Goal: Information Seeking & Learning: Learn about a topic

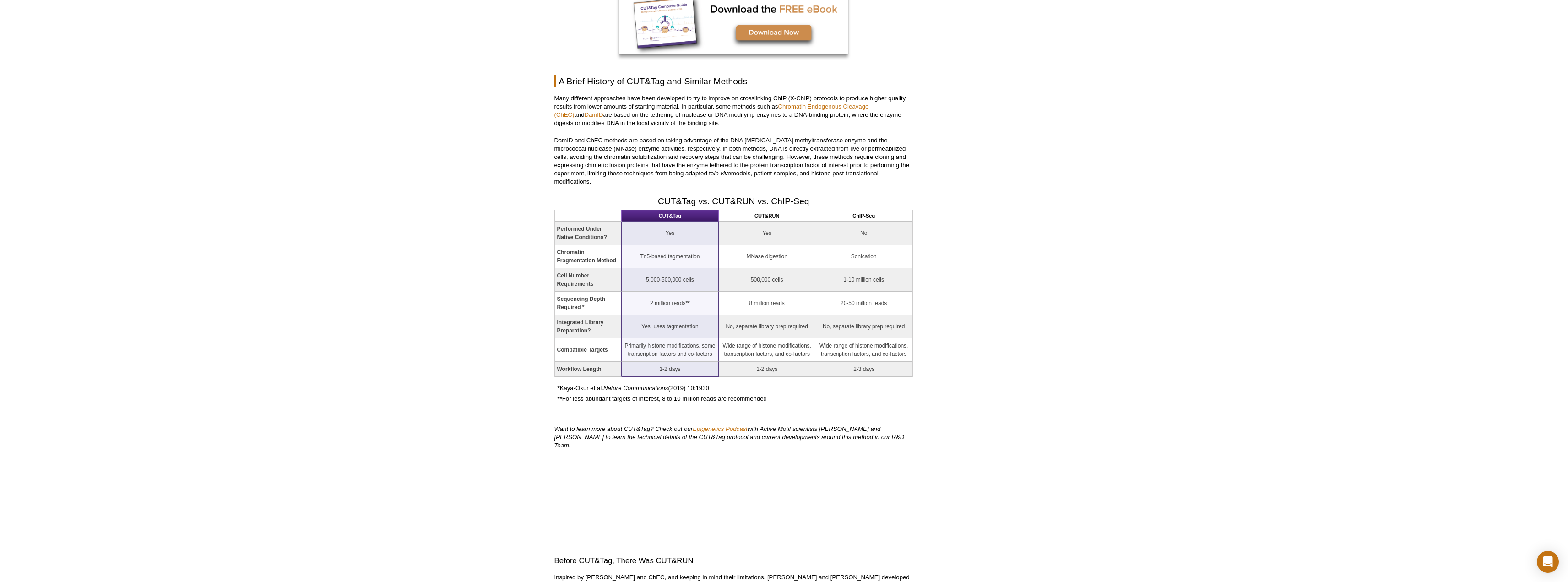
scroll to position [833, 0]
click at [789, 315] on td "No, separate library prep required" at bounding box center [767, 325] width 97 height 23
click at [678, 317] on td "Yes, uses tagmentation" at bounding box center [670, 325] width 97 height 23
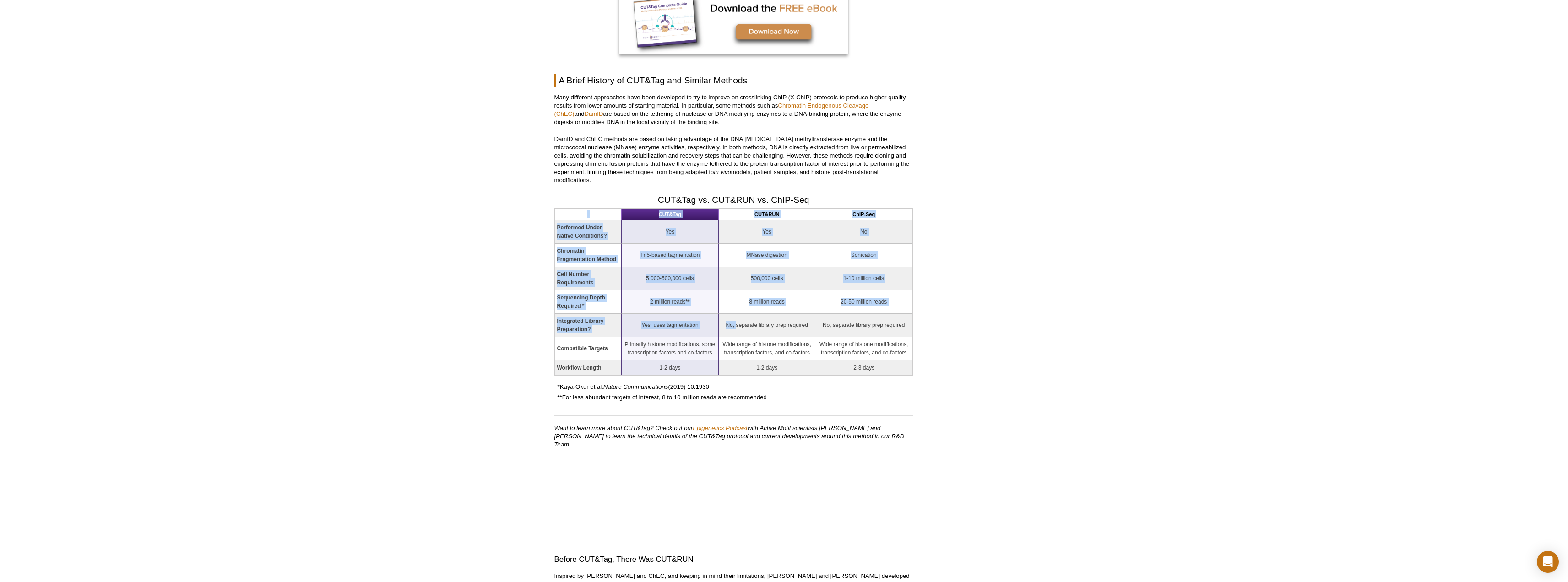
drag, startPoint x: 735, startPoint y: 317, endPoint x: 913, endPoint y: 315, distance: 178.0
click at [875, 343] on td "Wide range of histone modifications, transcription factors, and co-factors" at bounding box center [864, 349] width 97 height 23
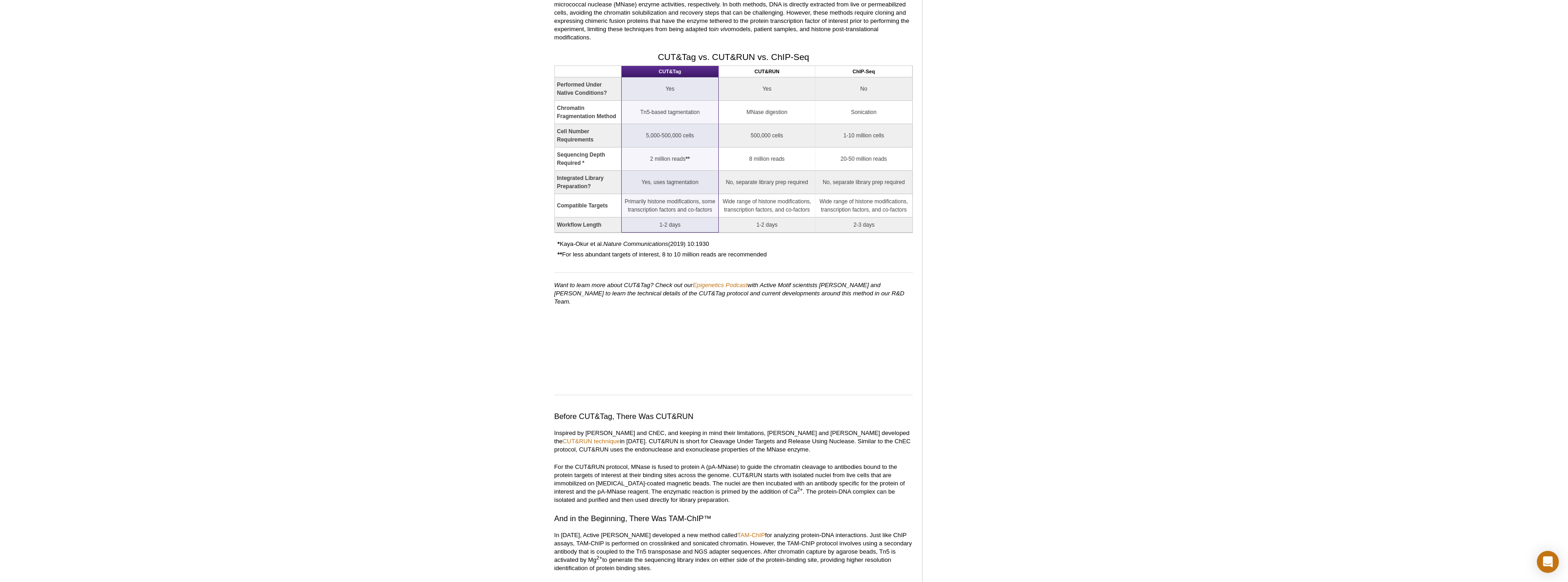
scroll to position [1017, 0]
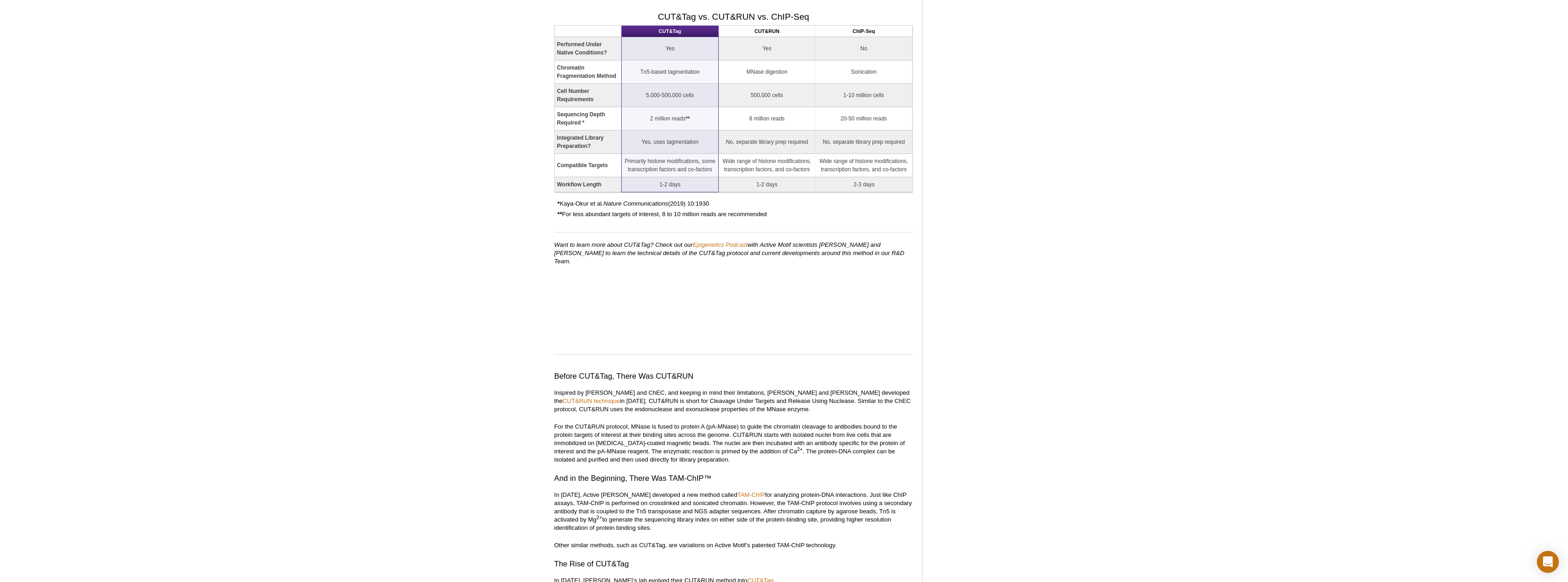
click at [693, 473] on h3 "And in the Beginning, There Was TAM-ChIP™" at bounding box center [733, 479] width 359 height 11
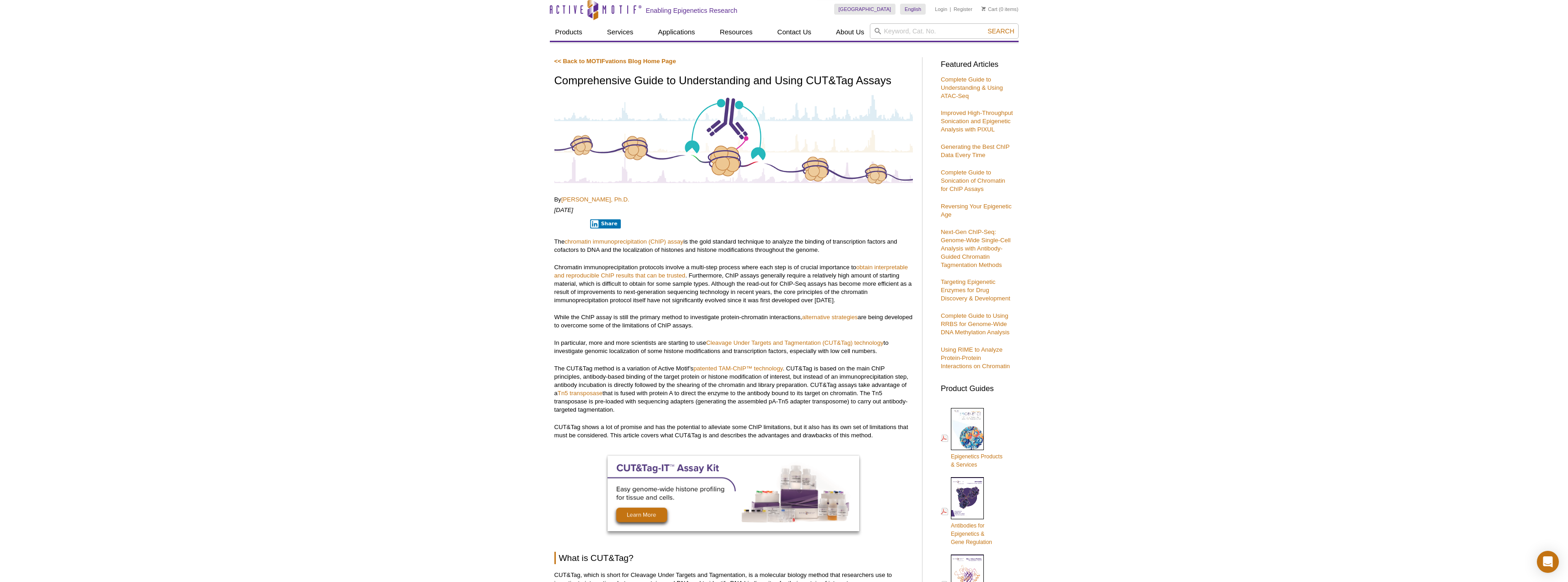
scroll to position [0, 0]
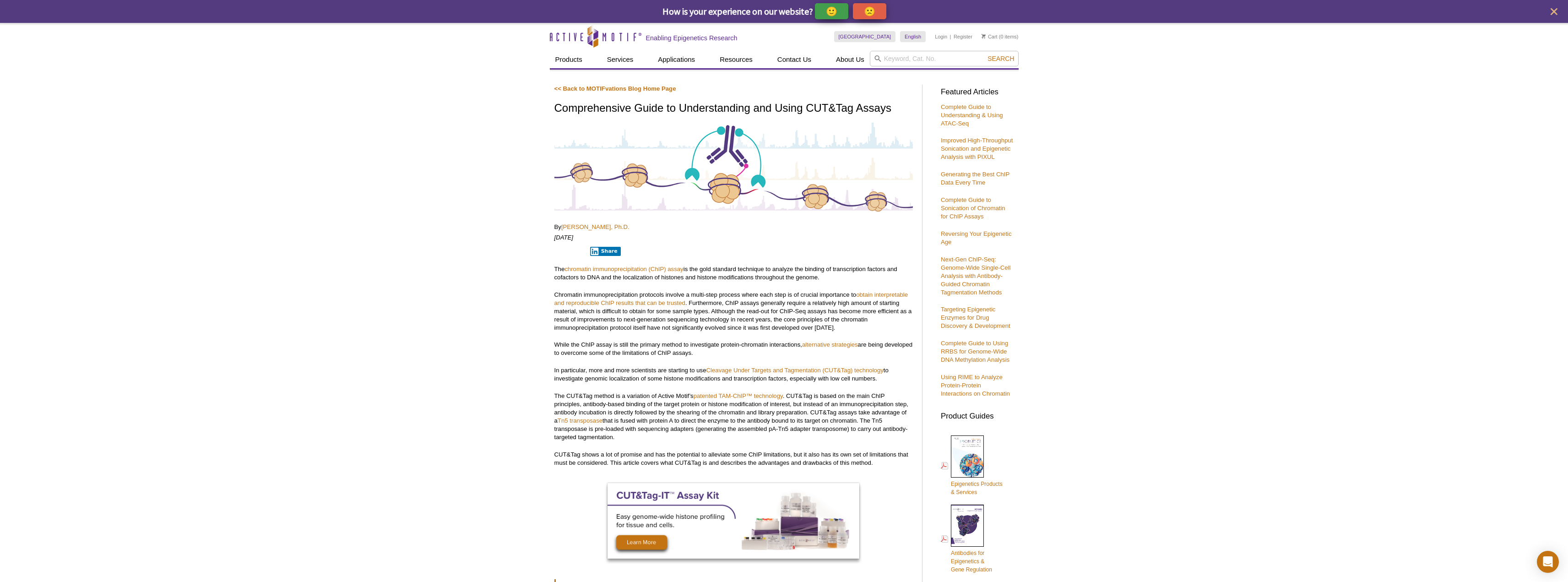
click at [673, 418] on p "The CUT&Tag method is a variation of Active Motif’s patented TAM-ChIP™ technolo…" at bounding box center [733, 416] width 359 height 49
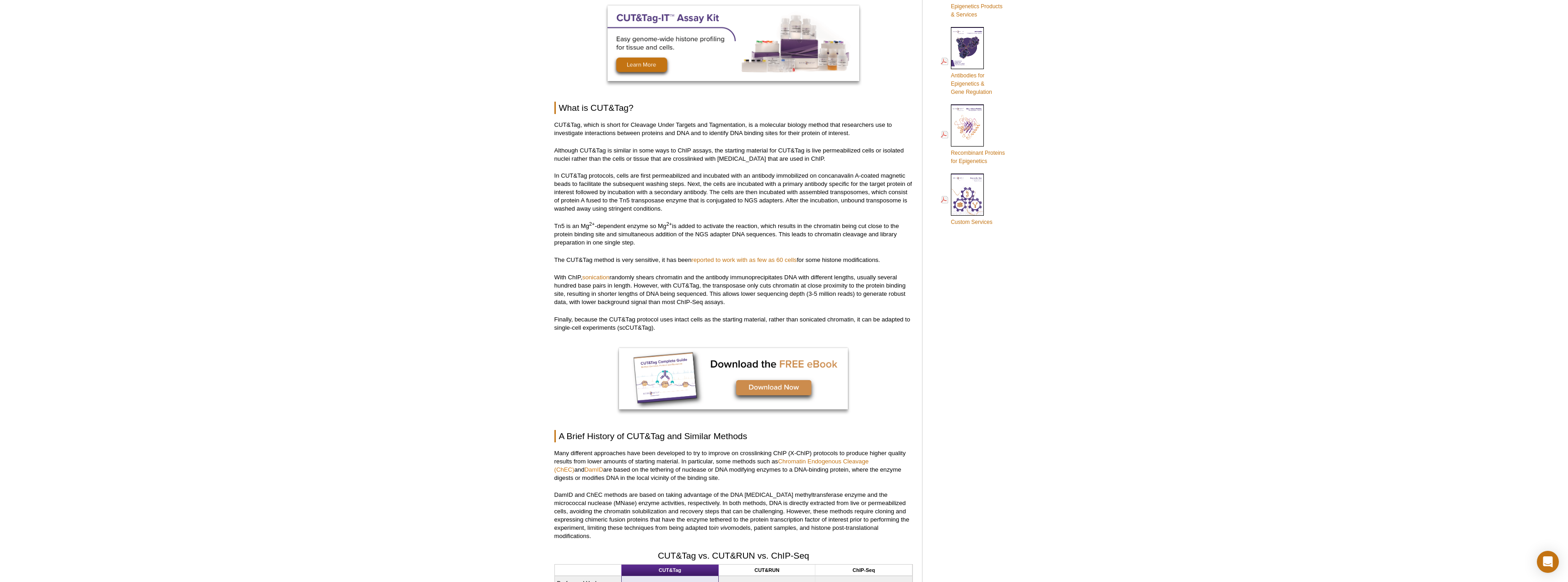
scroll to position [412, 0]
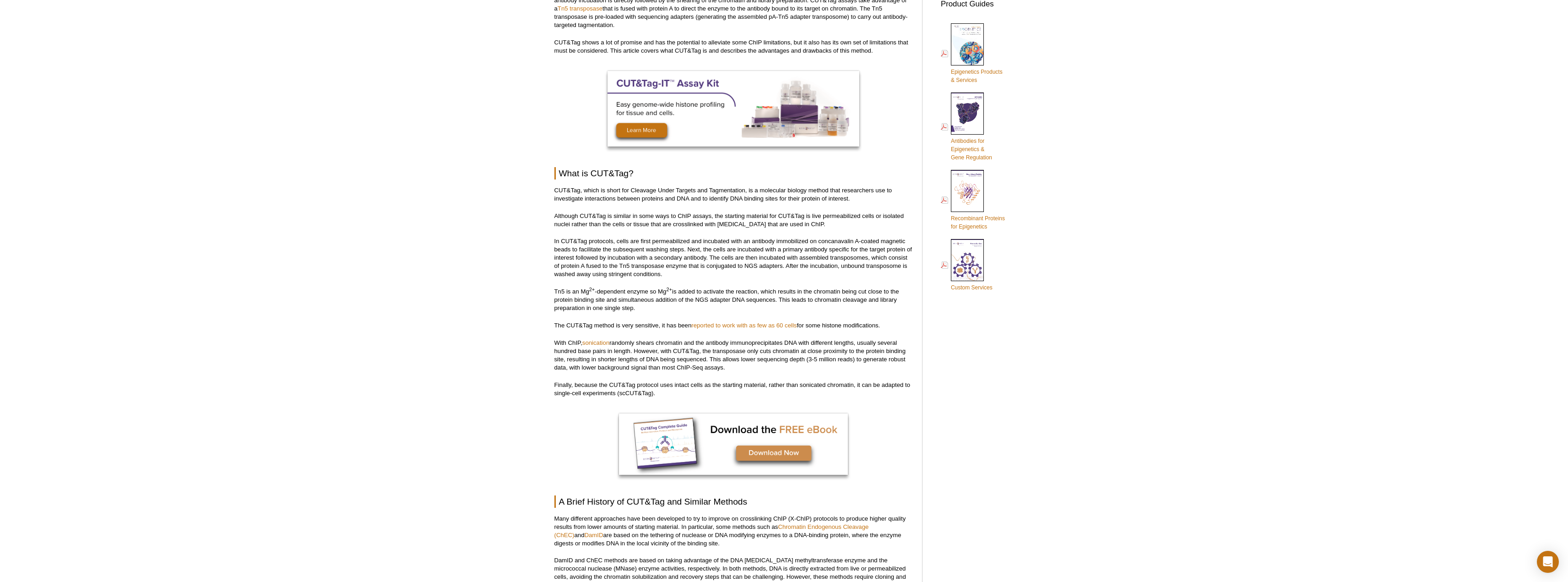
click at [601, 349] on p "With ChIP, sonication randomly shears chromatin and the antibody immunoprecipit…" at bounding box center [733, 356] width 359 height 33
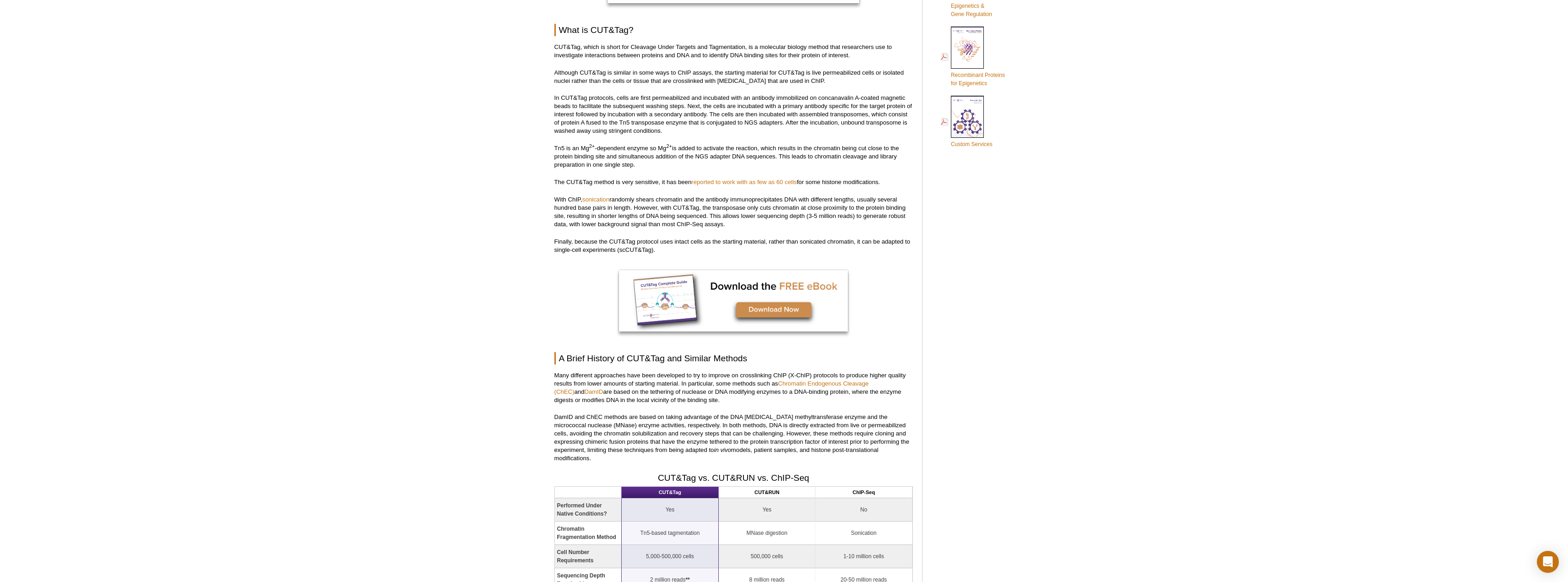
scroll to position [687, 0]
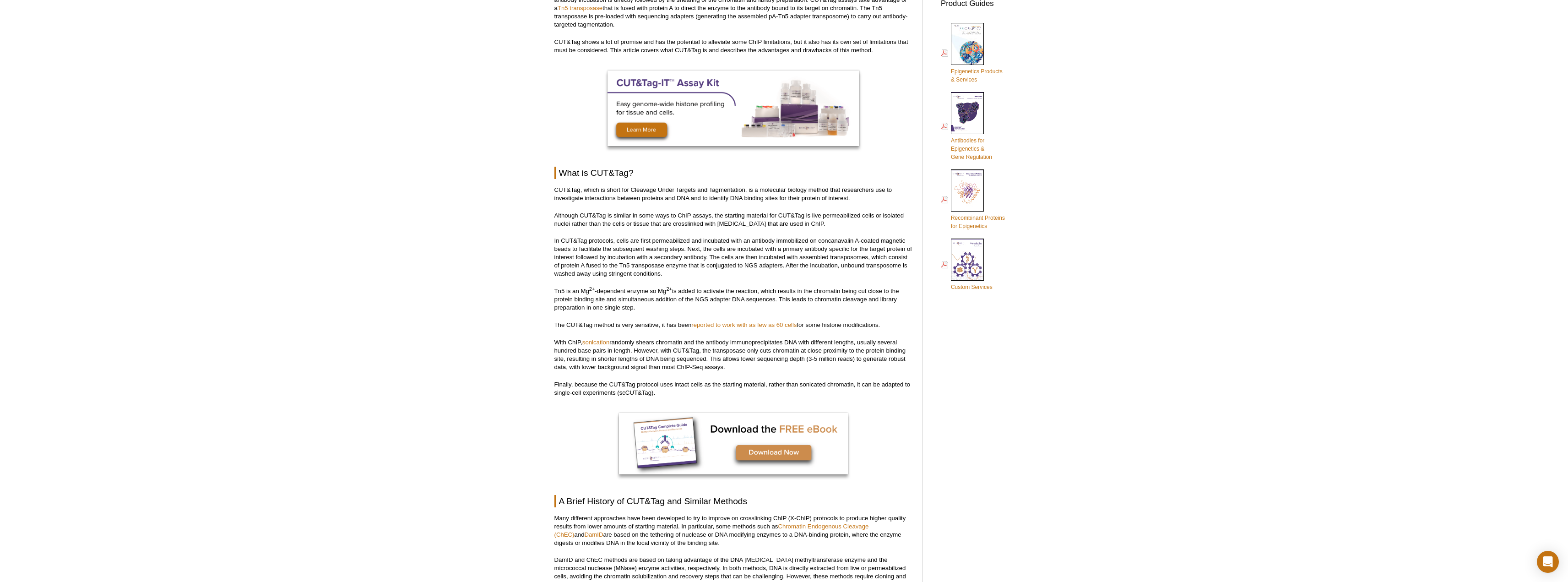
scroll to position [91, 0]
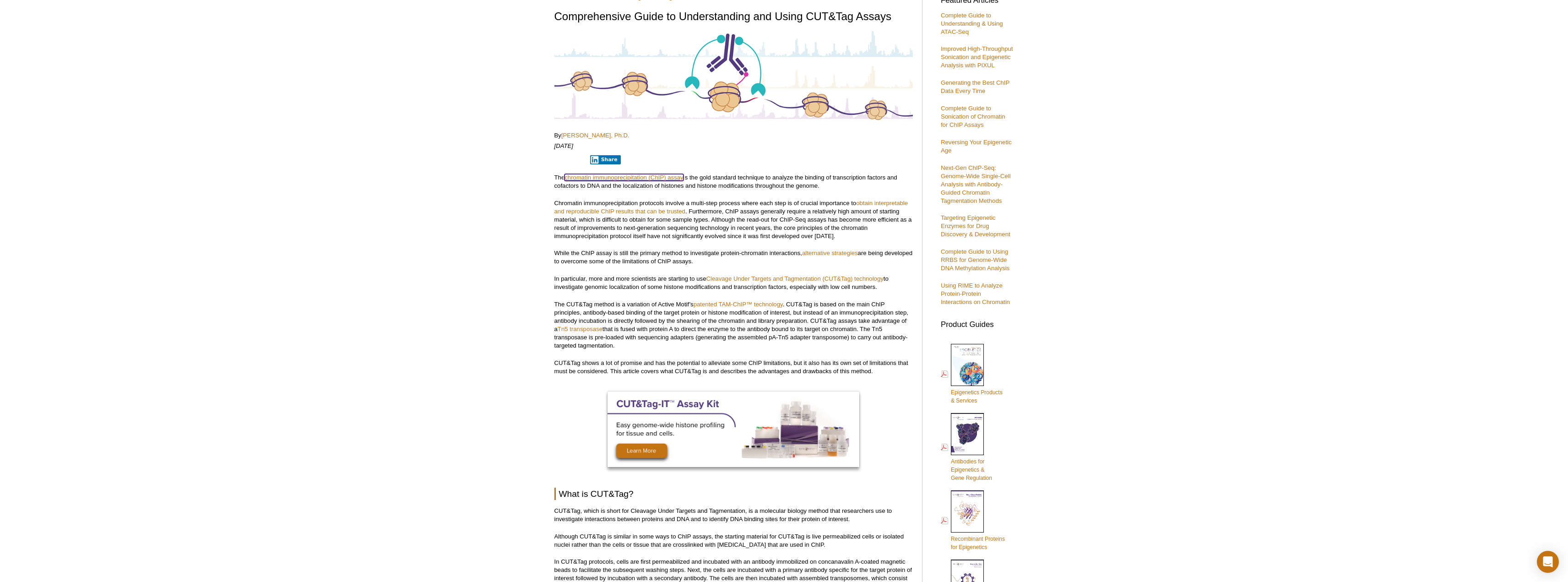
click at [652, 178] on link "chromatin immunoprecipitation (ChIP) assay" at bounding box center [623, 177] width 119 height 7
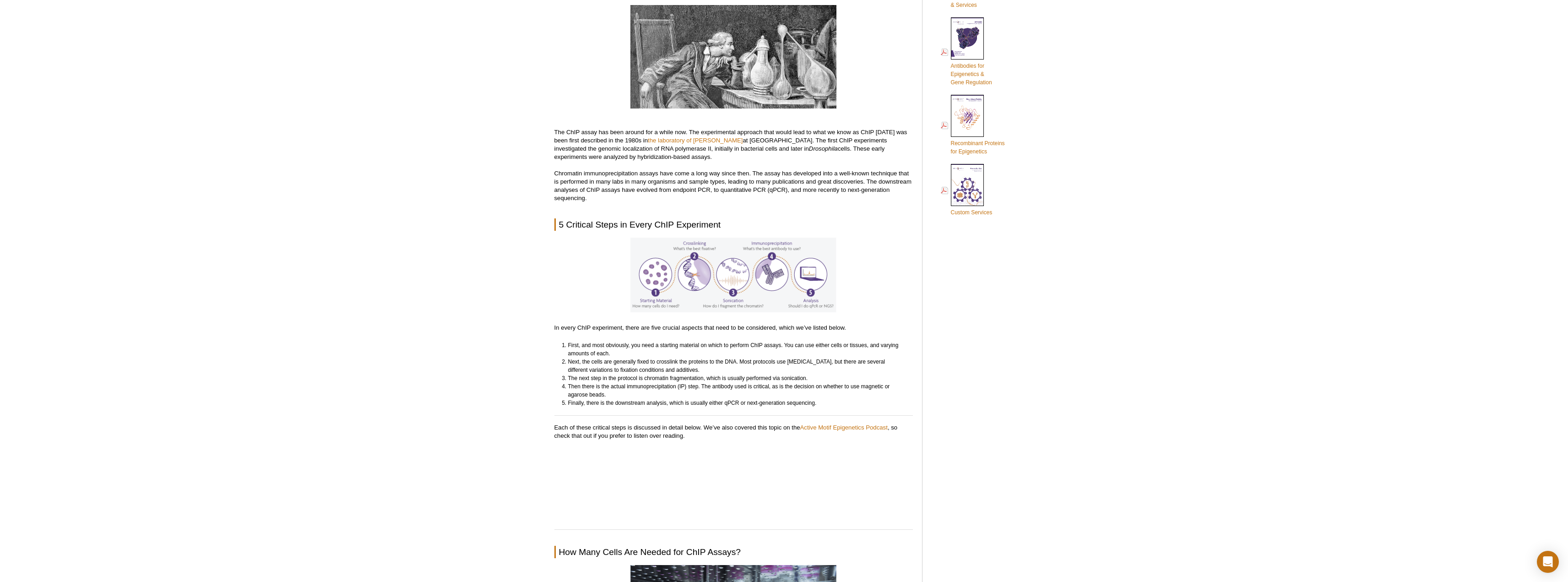
scroll to position [595, 0]
click at [707, 282] on img at bounding box center [733, 276] width 206 height 75
click at [800, 404] on li "Finally, there is the downstream analysis, which is usually either qPCR or next…" at bounding box center [736, 404] width 337 height 9
click at [730, 258] on img at bounding box center [733, 276] width 206 height 75
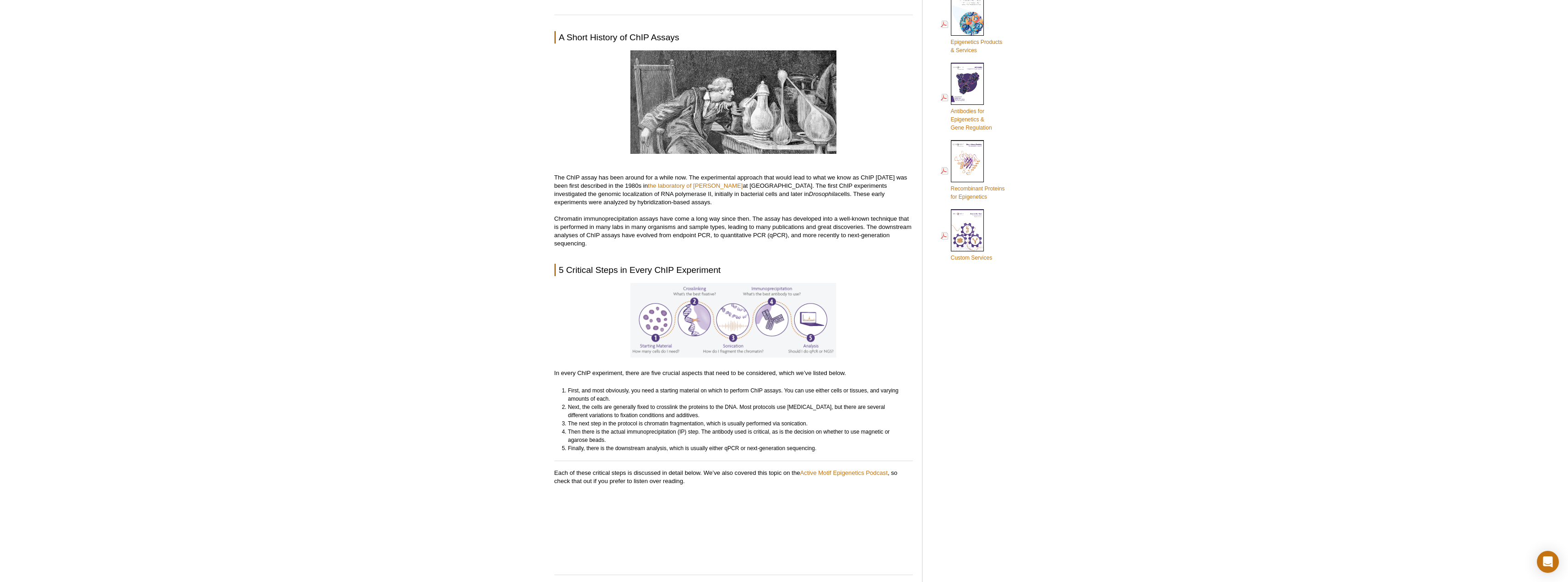
scroll to position [592, 0]
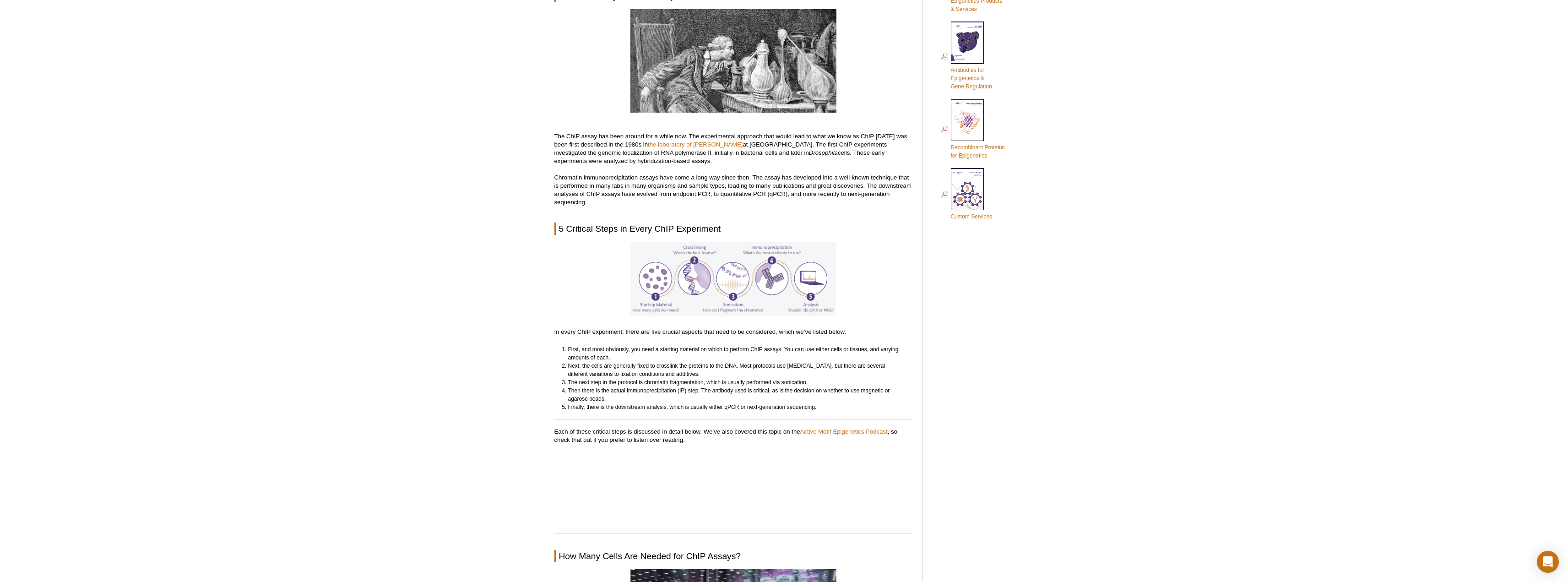
click at [660, 292] on img at bounding box center [733, 279] width 206 height 75
click at [659, 292] on img at bounding box center [733, 279] width 206 height 75
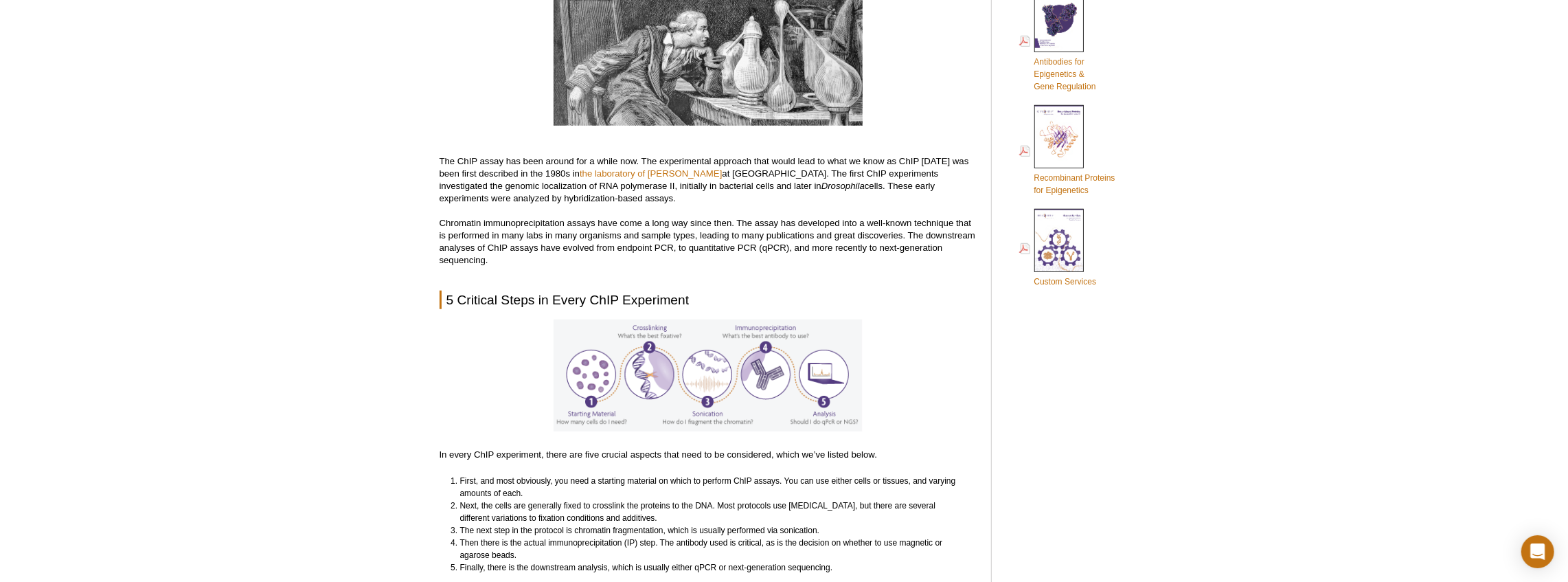
scroll to position [934, 0]
click at [626, 302] on h2 "5 Critical Steps in Every ChIP Experiment" at bounding box center [708, 298] width 538 height 18
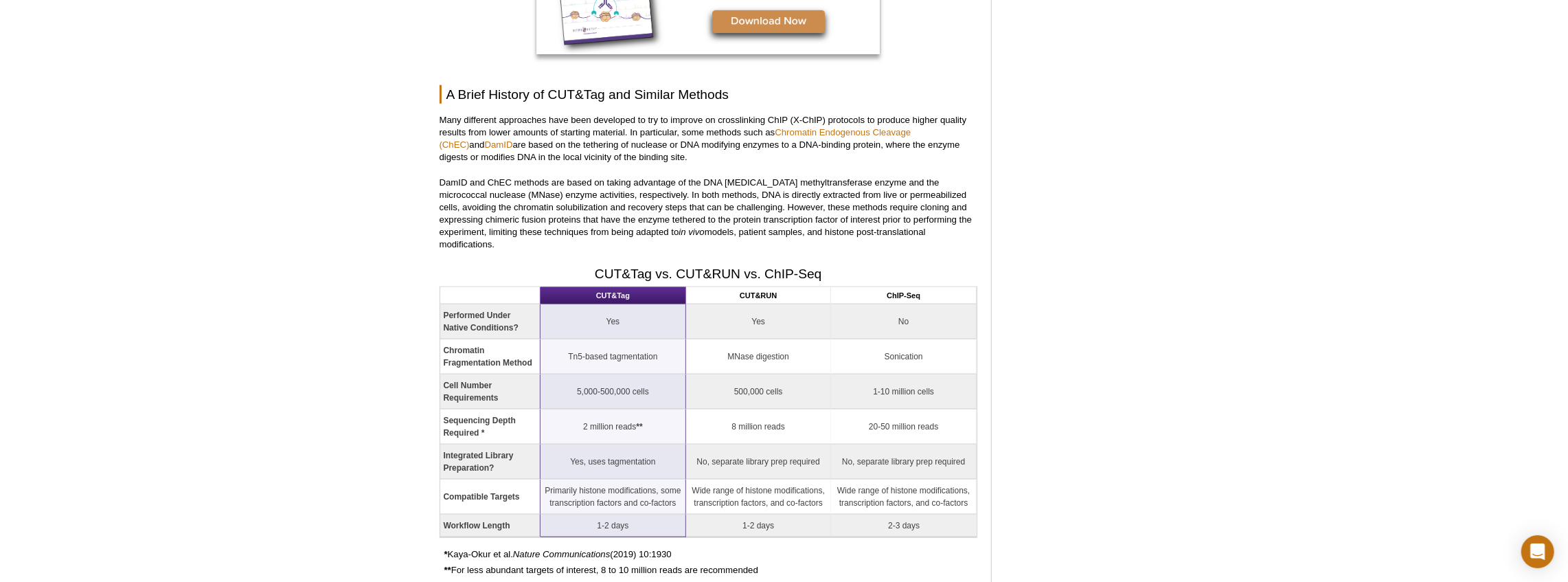
scroll to position [1360, 0]
